Goal: Check status: Check status

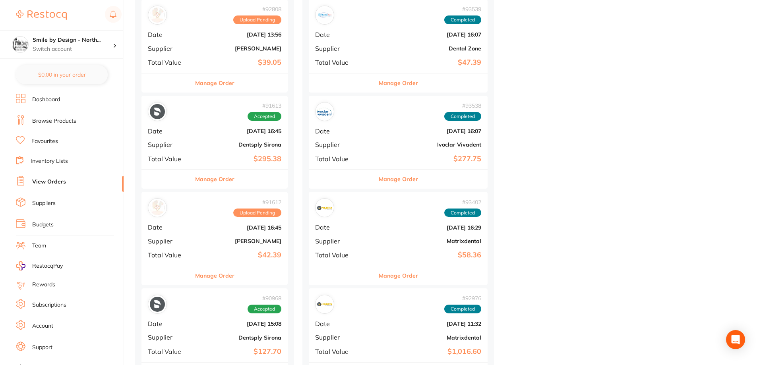
scroll to position [795, 0]
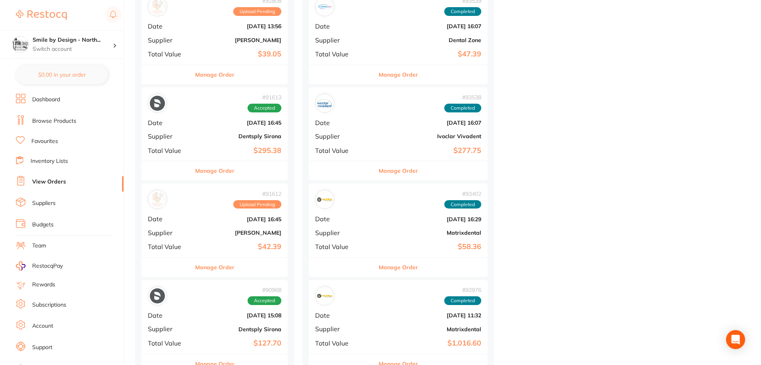
click at [247, 143] on div "# 91613 Accepted Date [DATE] 16:45 Supplier Dentsply Sirona Total Value $295.38" at bounding box center [214, 124] width 146 height 74
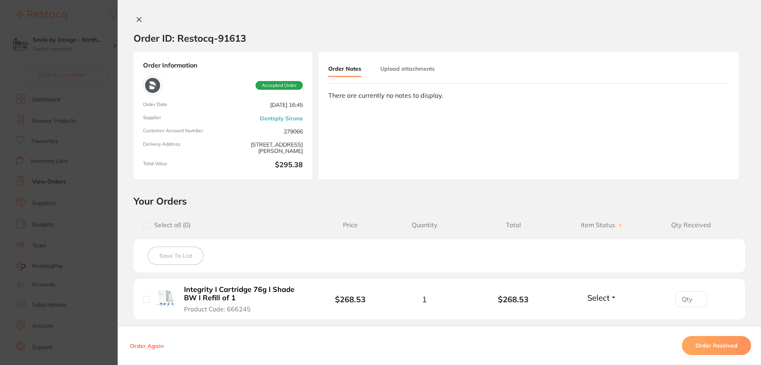
click at [137, 23] on button at bounding box center [139, 20] width 11 height 8
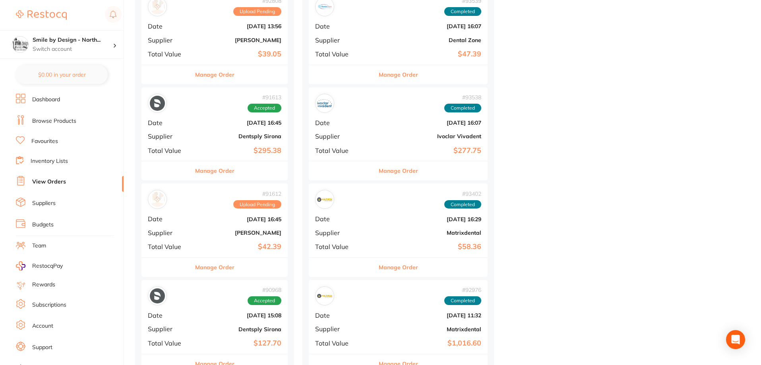
scroll to position [874, 0]
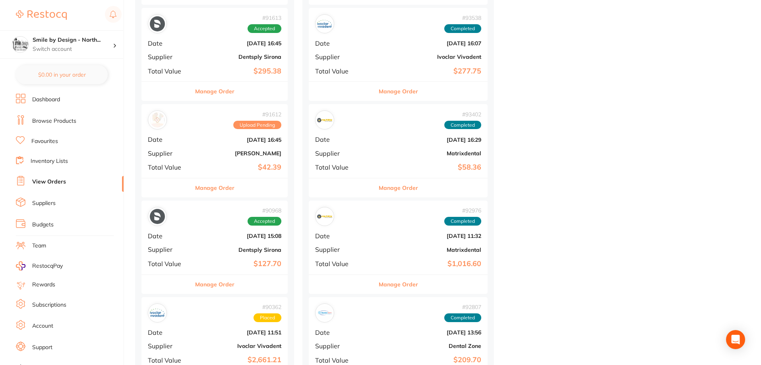
click at [261, 242] on div "# 90968 Accepted Date [DATE] 15:08 Supplier Dentsply Sirona Total Value $127.70" at bounding box center [214, 238] width 146 height 74
